Goal: Task Accomplishment & Management: Manage account settings

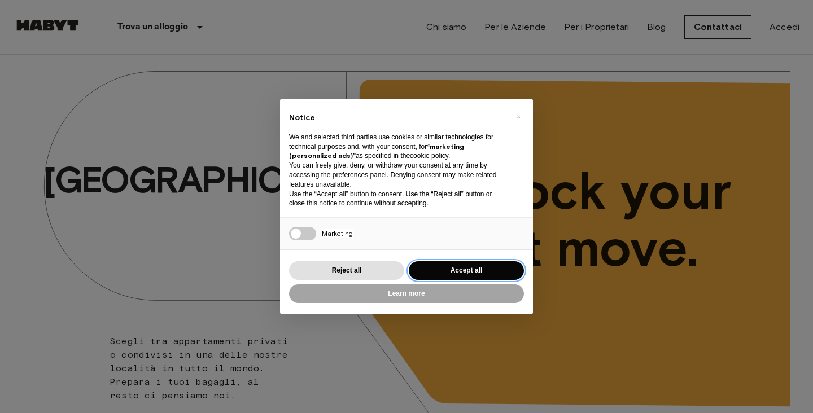
click at [468, 268] on button "Accept all" at bounding box center [466, 271] width 115 height 19
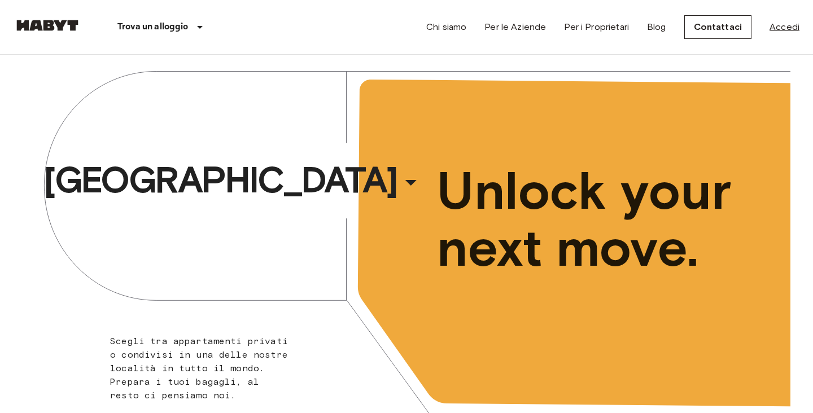
click at [779, 29] on link "Accedi" at bounding box center [785, 27] width 30 height 14
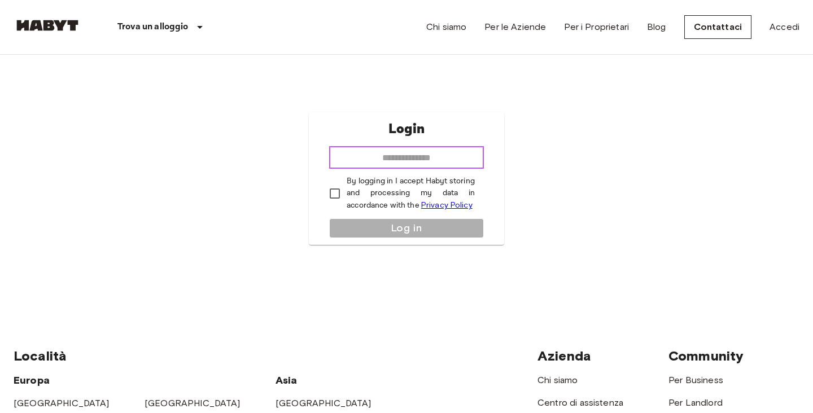
click at [450, 159] on input "email" at bounding box center [406, 157] width 155 height 23
type input "**********"
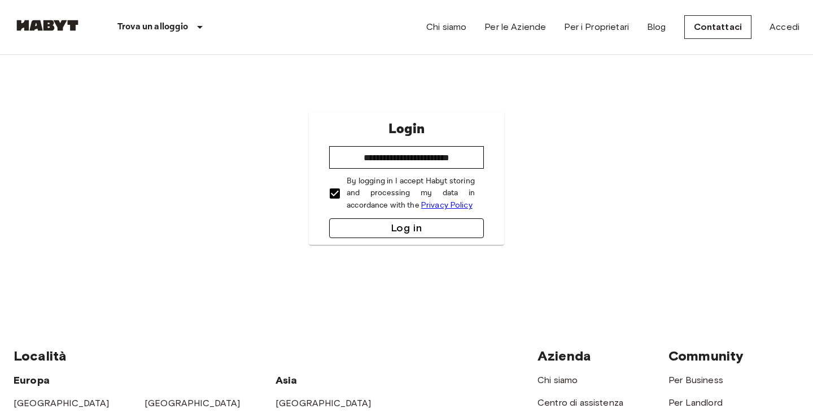
click at [369, 234] on button "Log in" at bounding box center [406, 229] width 155 height 20
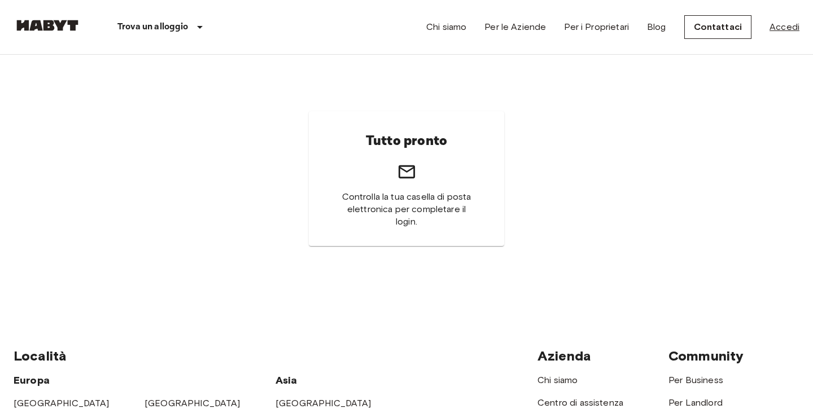
click at [792, 23] on link "Accedi" at bounding box center [785, 27] width 30 height 14
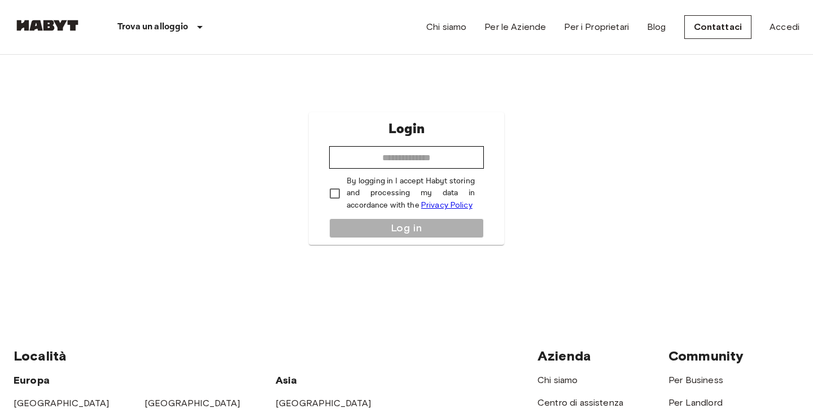
click at [352, 190] on p "By logging in I accept Habyt storing and processing my data in accordance with …" at bounding box center [411, 194] width 128 height 36
click at [362, 155] on input "email" at bounding box center [406, 157] width 155 height 23
type input "**********"
click at [387, 226] on button "Log in" at bounding box center [406, 229] width 155 height 20
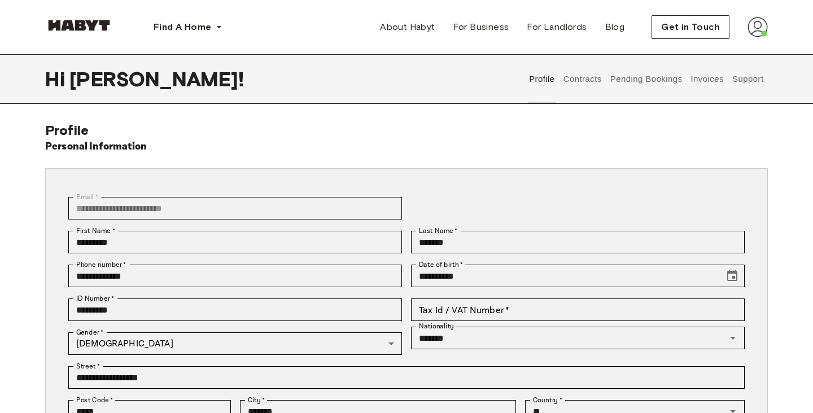
click at [585, 82] on button "Contracts" at bounding box center [582, 79] width 41 height 50
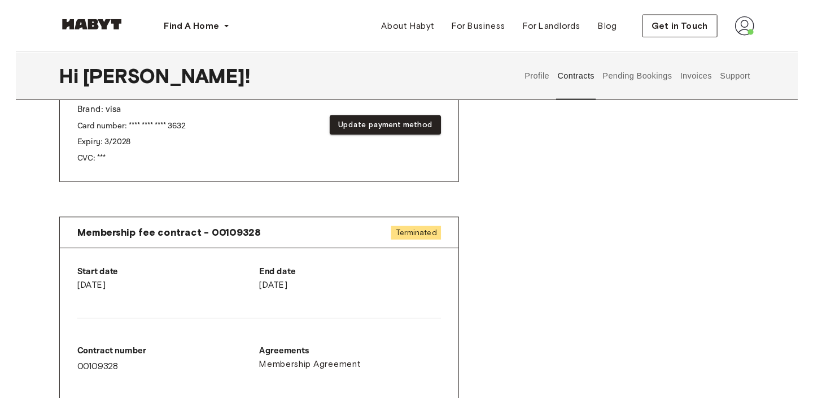
scroll to position [638, 0]
